Goal: Task Accomplishment & Management: Manage account settings

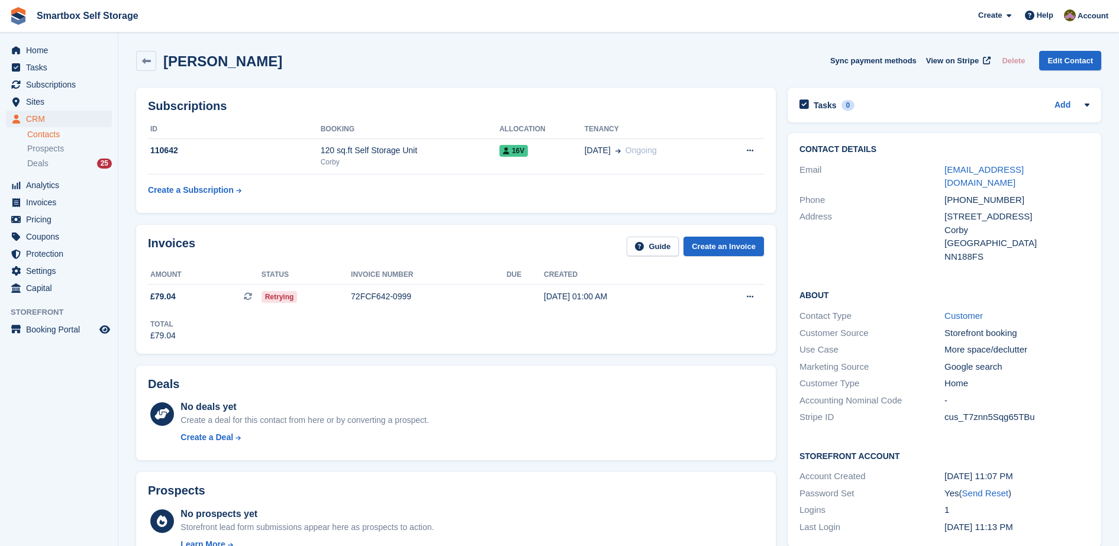
scroll to position [263, 0]
drag, startPoint x: 1075, startPoint y: 168, endPoint x: 937, endPoint y: 169, distance: 137.9
click at [937, 169] on div "Email info.motorzoo@gmail.com" at bounding box center [944, 177] width 290 height 30
copy div "info.motorzoo@gmail.com"
drag, startPoint x: 1052, startPoint y: 187, endPoint x: 929, endPoint y: 193, distance: 122.6
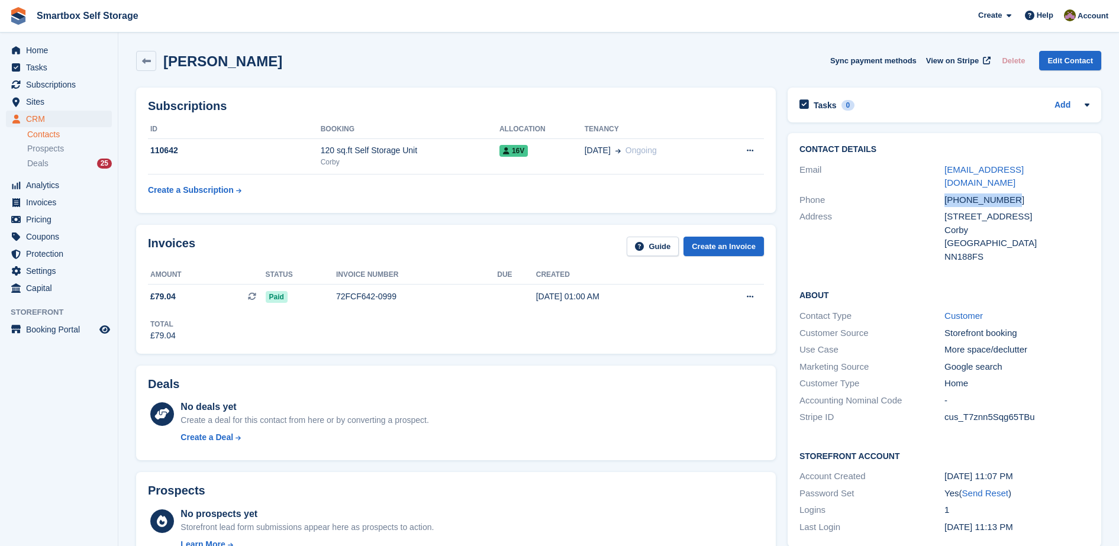
click at [929, 193] on div "Phone +447538580808" at bounding box center [944, 200] width 290 height 17
copy div "+447538580808"
click at [417, 163] on div "Corby" at bounding box center [410, 162] width 179 height 11
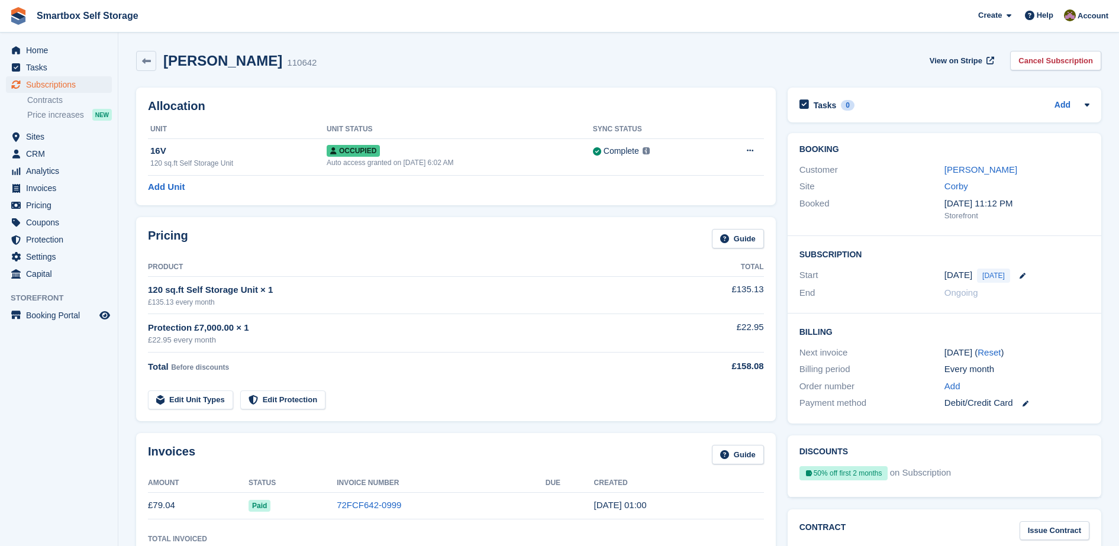
click at [417, 163] on div "Auto access granted on 27th Sep, 6:02 AM" at bounding box center [460, 162] width 266 height 11
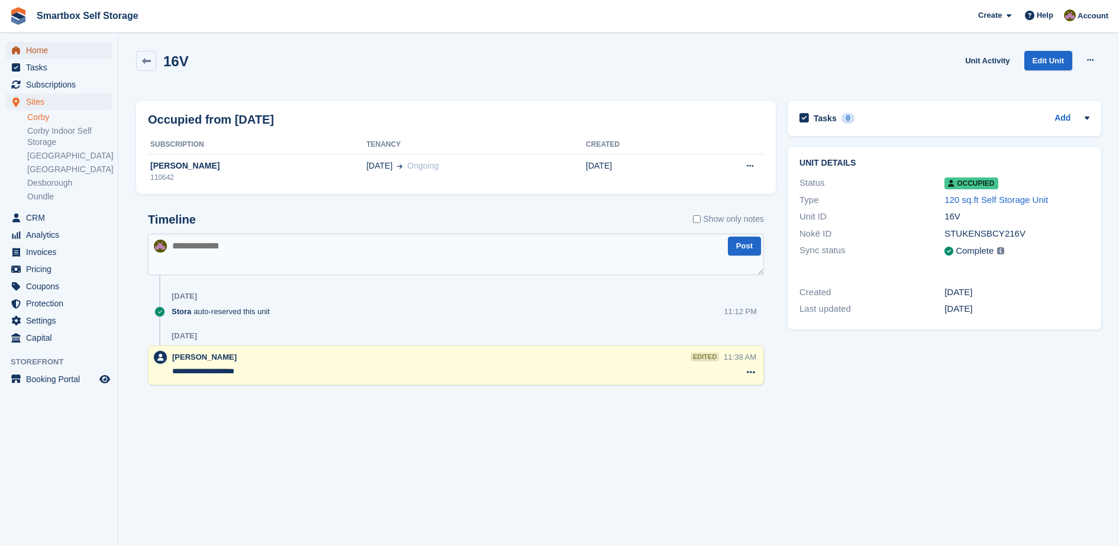
click at [74, 50] on span "Home" at bounding box center [61, 50] width 71 height 17
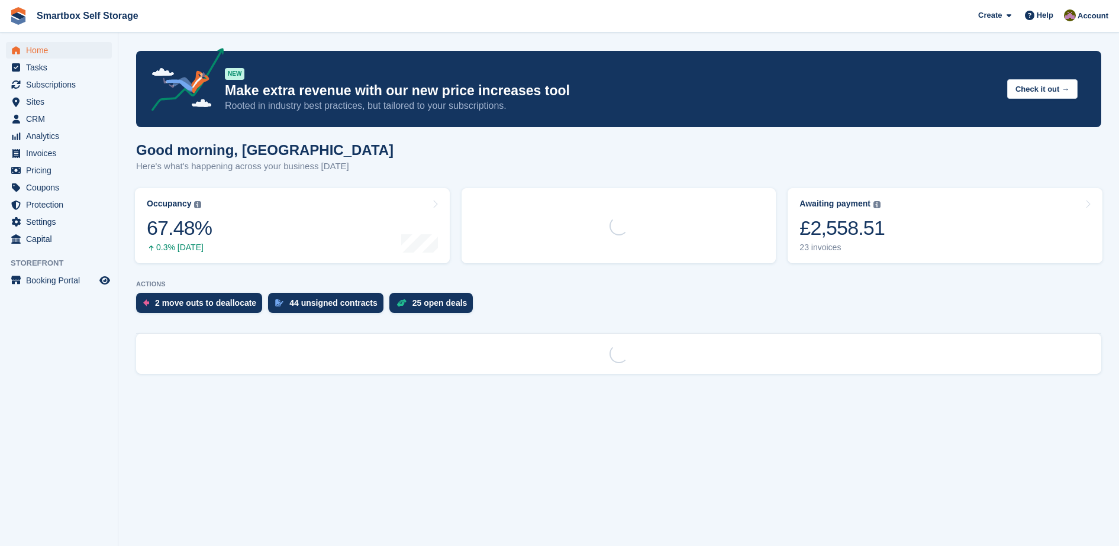
click at [67, 223] on span "Settings" at bounding box center [61, 222] width 71 height 17
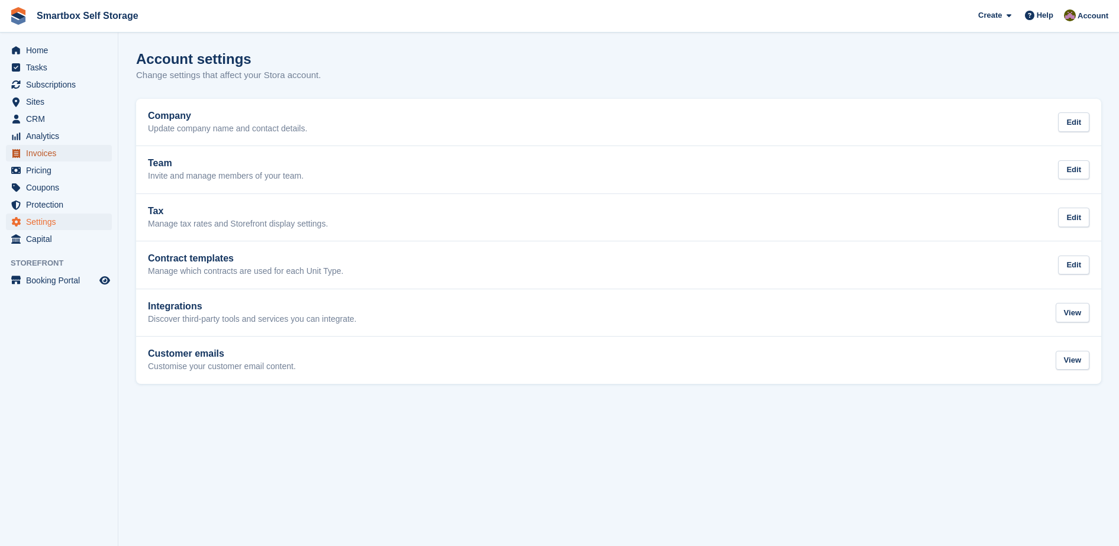
click at [69, 151] on span "Invoices" at bounding box center [61, 153] width 71 height 17
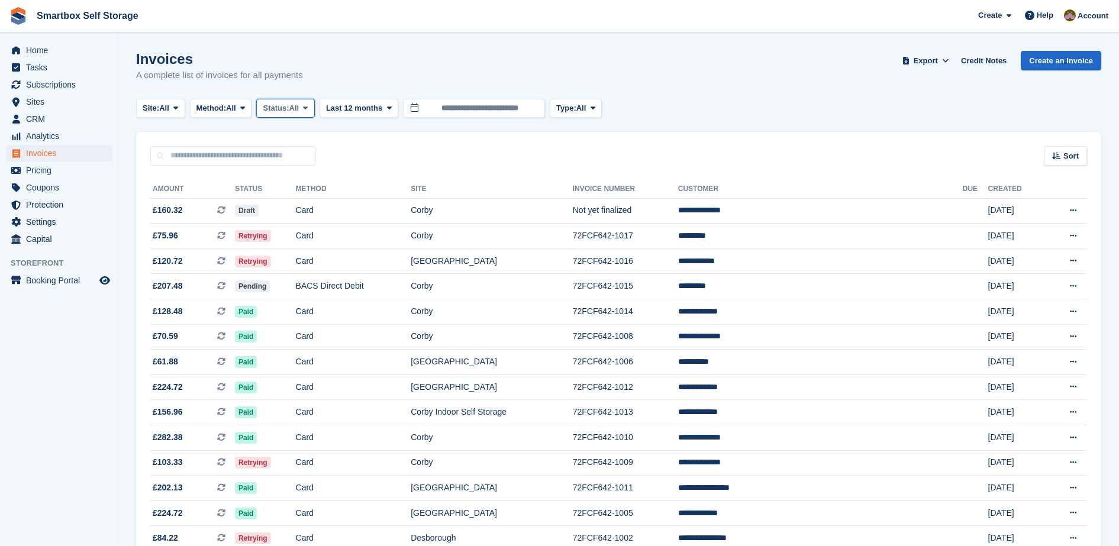
click at [289, 107] on span "Status:" at bounding box center [276, 108] width 26 height 12
click at [303, 196] on link "Open" at bounding box center [313, 199] width 103 height 21
